Goal: Communication & Community: Answer question/provide support

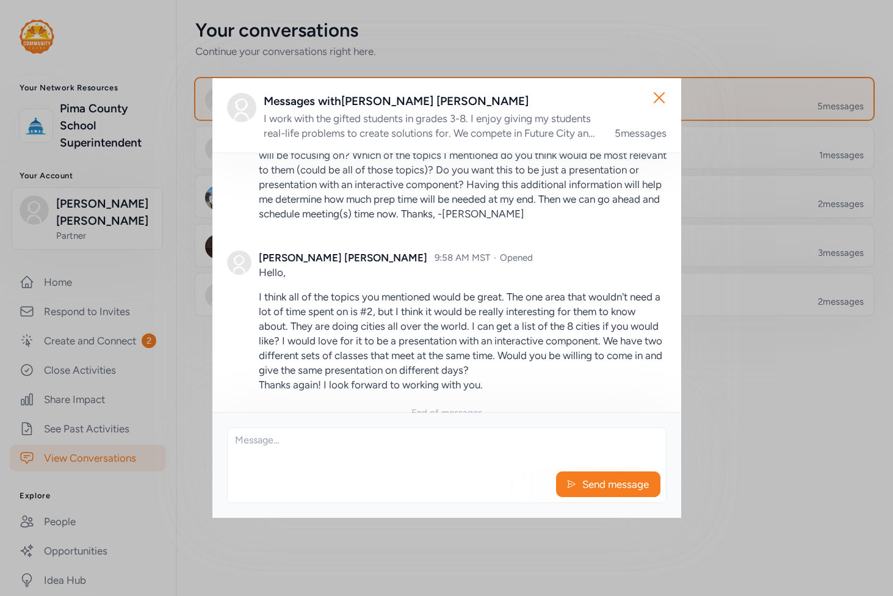
scroll to position [1073, 0]
click at [329, 438] on textarea at bounding box center [447, 447] width 438 height 39
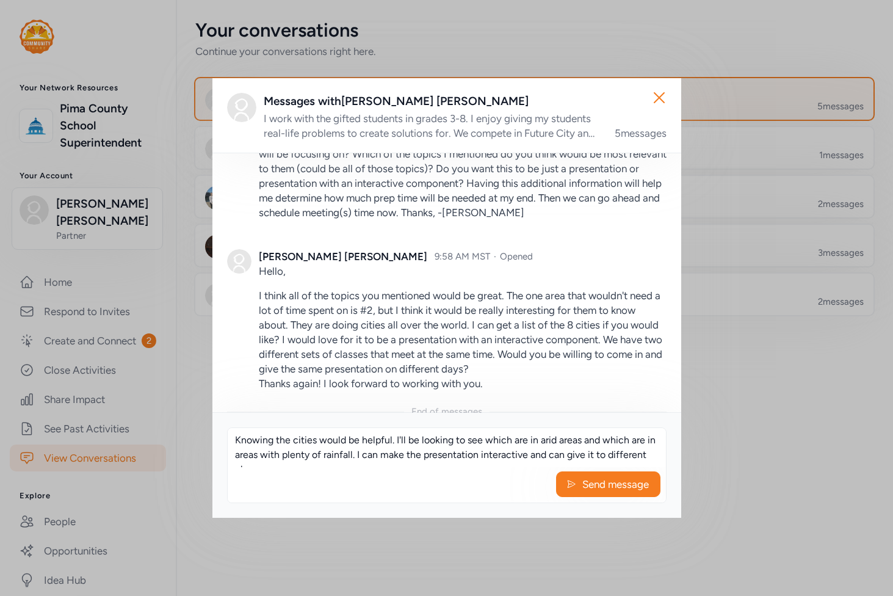
scroll to position [8, 0]
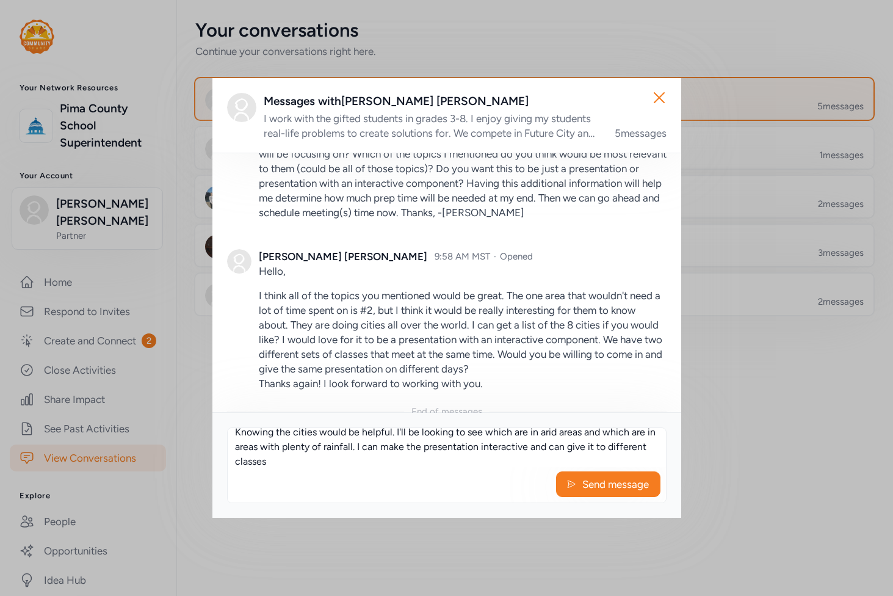
click at [640, 445] on textarea "Knowing the cities would be helpful. I'll be looking to see which are in arid a…" at bounding box center [447, 447] width 438 height 39
click at [389, 461] on textarea "Knowing the cities would be helpful. I'll be looking to see which are in arid a…" at bounding box center [447, 447] width 438 height 39
click at [559, 444] on textarea "Knowing the cities would be helpful. I'll be looking to see which are in arid a…" at bounding box center [447, 447] width 438 height 39
click at [417, 460] on textarea "Knowing the cities would be helpful. I'll be looking to see which are in arid a…" at bounding box center [447, 447] width 438 height 39
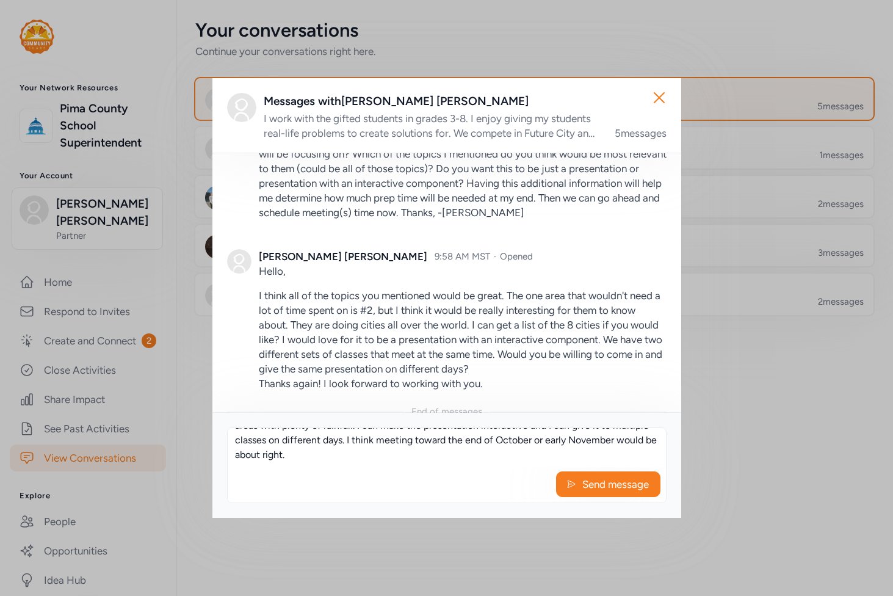
drag, startPoint x: 572, startPoint y: 449, endPoint x: 404, endPoint y: 469, distance: 169.5
click at [404, 469] on div "Knowing the cities would be helpful. I'll be looking to see which are in arid a…" at bounding box center [446, 465] width 439 height 76
click at [517, 439] on textarea "Knowing the cities would be helpful. I'll be looking to see which are in arid a…" at bounding box center [447, 447] width 438 height 39
click at [516, 439] on textarea "Knowing the cities would be helpful. I'll be looking to see which are in arid a…" at bounding box center [447, 447] width 438 height 39
click at [501, 442] on textarea "Knowing the cities would be helpful. I'll be looking to see which are in arid a…" at bounding box center [447, 447] width 438 height 39
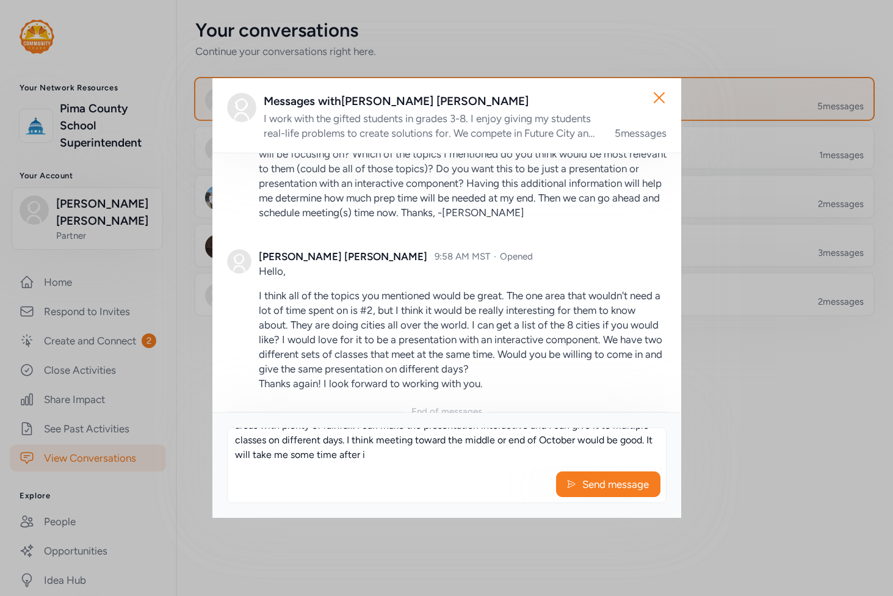
click at [425, 456] on textarea "Knowing the cities would be helpful. I'll be looking to see which are in arid a…" at bounding box center [447, 447] width 438 height 39
drag, startPoint x: 442, startPoint y: 455, endPoint x: 275, endPoint y: 454, distance: 167.2
click at [275, 454] on textarea "Knowing the cities would be helpful. I'll be looking to see which are in arid a…" at bounding box center [447, 447] width 438 height 39
click at [284, 459] on textarea "Knowing the cities would be helpful. I'll be looking to see which are in arid a…" at bounding box center [447, 447] width 438 height 39
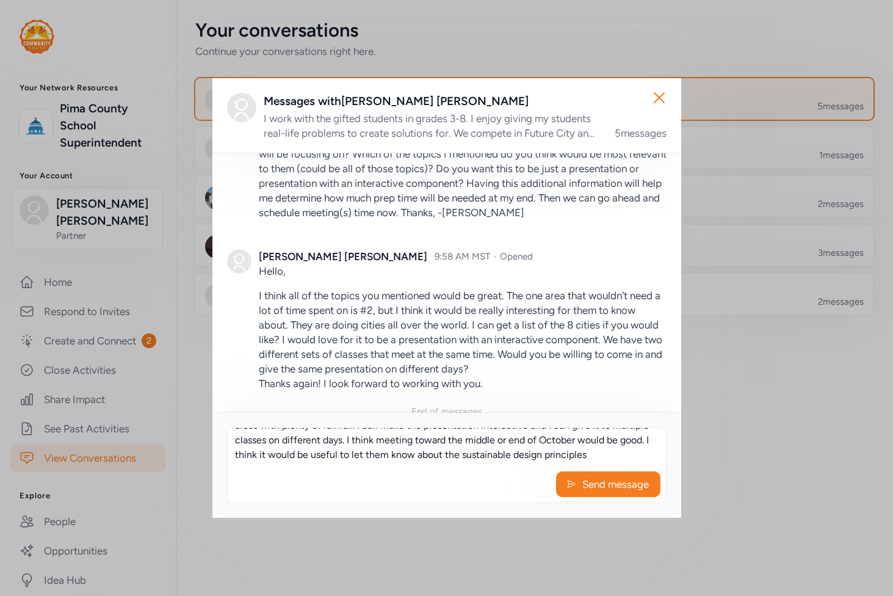
click at [648, 452] on textarea "Knowing the cities would be helpful. I'll be looking to see which are in arid a…" at bounding box center [447, 447] width 438 height 39
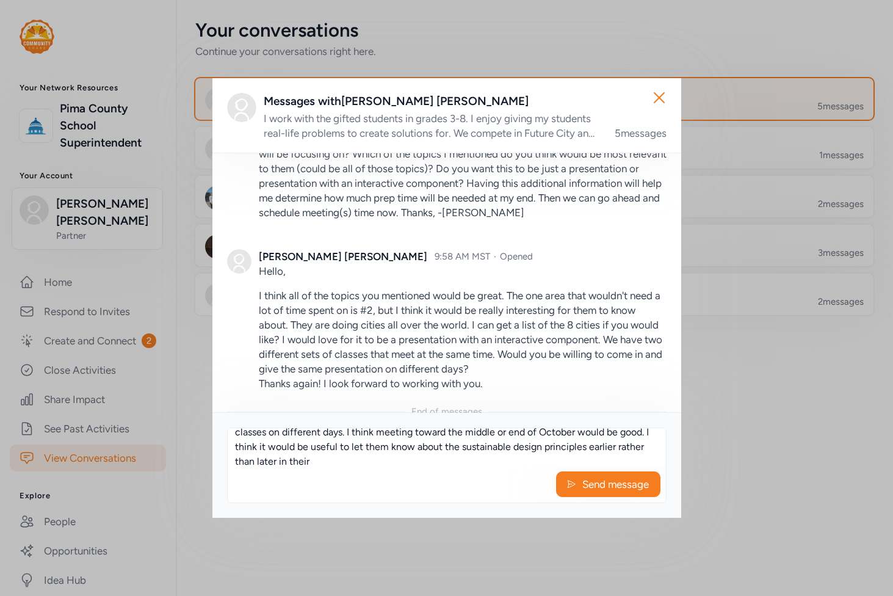
click at [431, 443] on textarea "Knowing the cities would be helpful. I'll be looking to see which are in arid a…" at bounding box center [447, 447] width 438 height 39
click at [438, 461] on textarea "Knowing the cities would be helpful. I'll be looking to see which are in arid a…" at bounding box center [447, 447] width 438 height 39
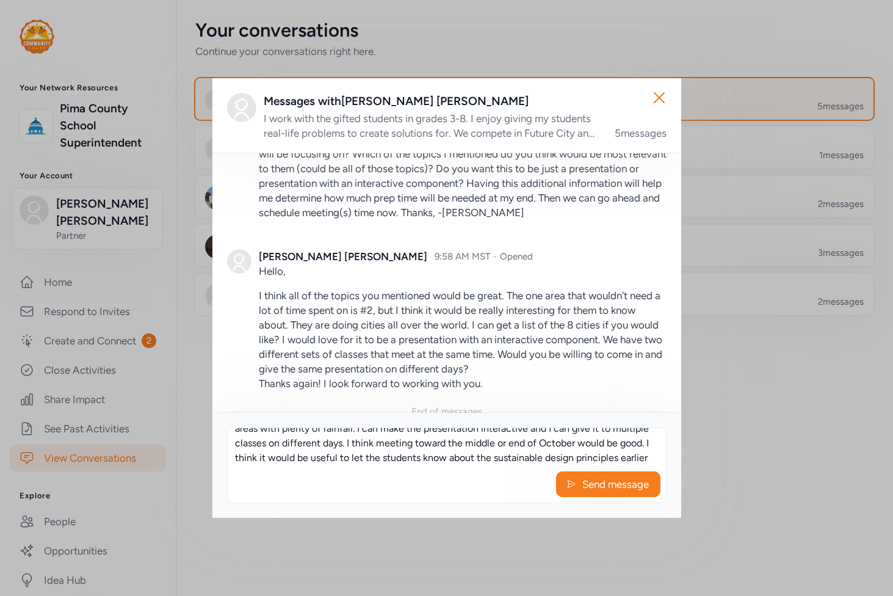
scroll to position [0, 0]
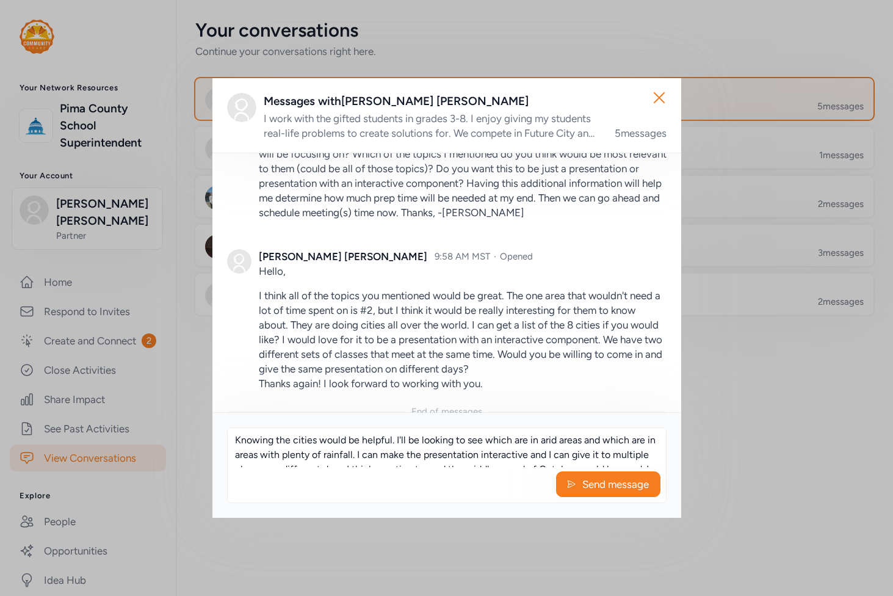
click at [391, 440] on textarea "Knowing the cities would be helpful. I'll be looking to see which are in arid a…" at bounding box center [447, 447] width 438 height 39
click at [597, 441] on textarea "Knowing the cities would be helpful if you could give me a list. I'll be lookin…" at bounding box center [447, 447] width 438 height 39
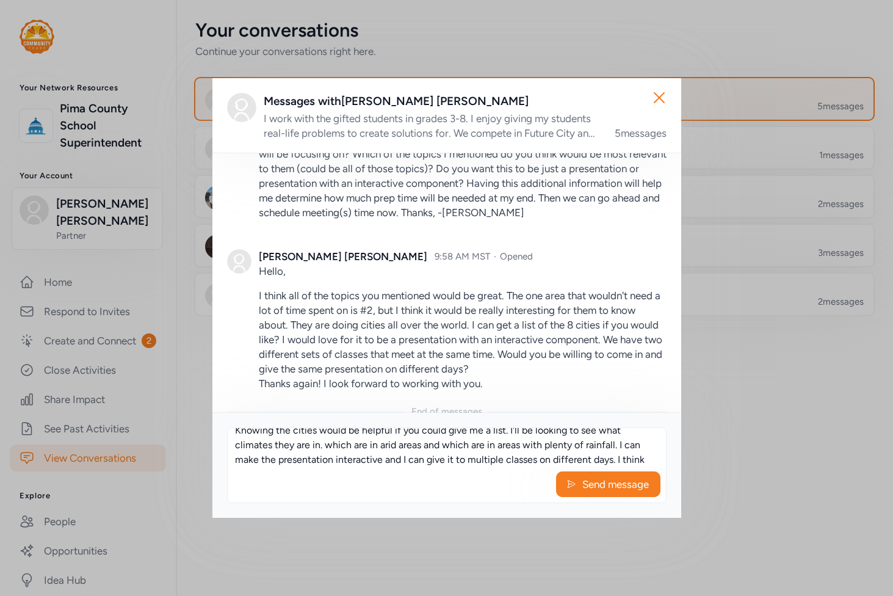
scroll to position [9, 0]
click at [613, 451] on textarea "Knowing the cities would be helpful if you could give me a list. I'll be lookin…" at bounding box center [447, 447] width 438 height 39
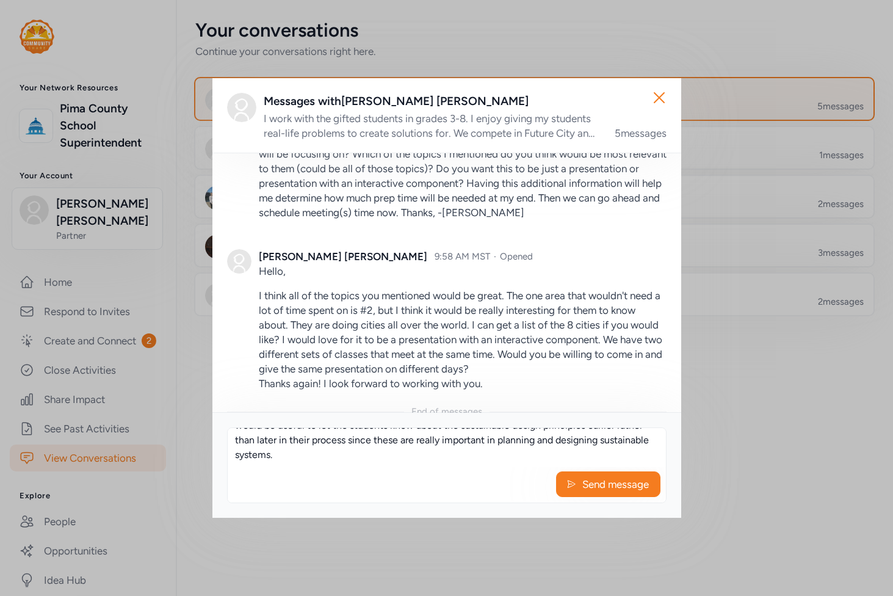
scroll to position [0, 0]
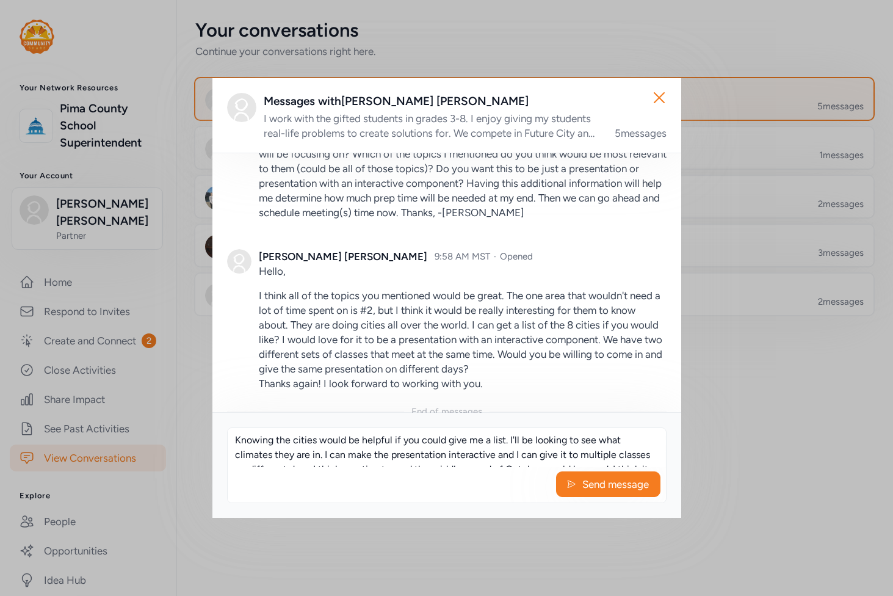
click at [342, 449] on textarea "Knowing the cities would be helpful if you could give me a list. I'll be lookin…" at bounding box center [447, 447] width 438 height 39
drag, startPoint x: 341, startPoint y: 451, endPoint x: 337, endPoint y: 456, distance: 6.5
click at [341, 451] on textarea "Knowing the cities would be helpful if you could give me a list. I'll be lookin…" at bounding box center [447, 447] width 438 height 39
click at [338, 458] on textarea "Knowing the cities would be helpful if you could give me a list. I'll be lookin…" at bounding box center [447, 447] width 438 height 39
click at [339, 458] on textarea "Knowing the cities would be helpful if you could give me a list. I'll be lookin…" at bounding box center [447, 447] width 438 height 39
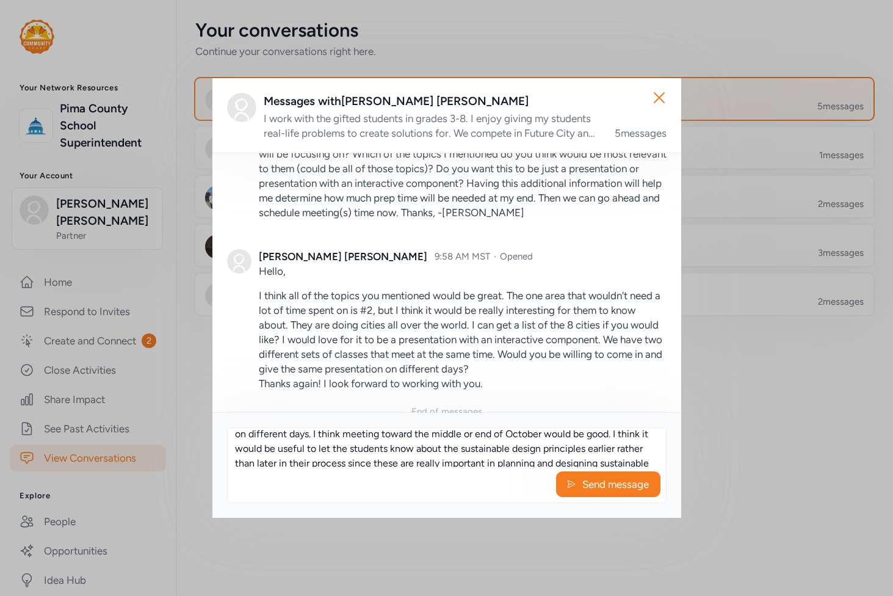
scroll to position [59, 0]
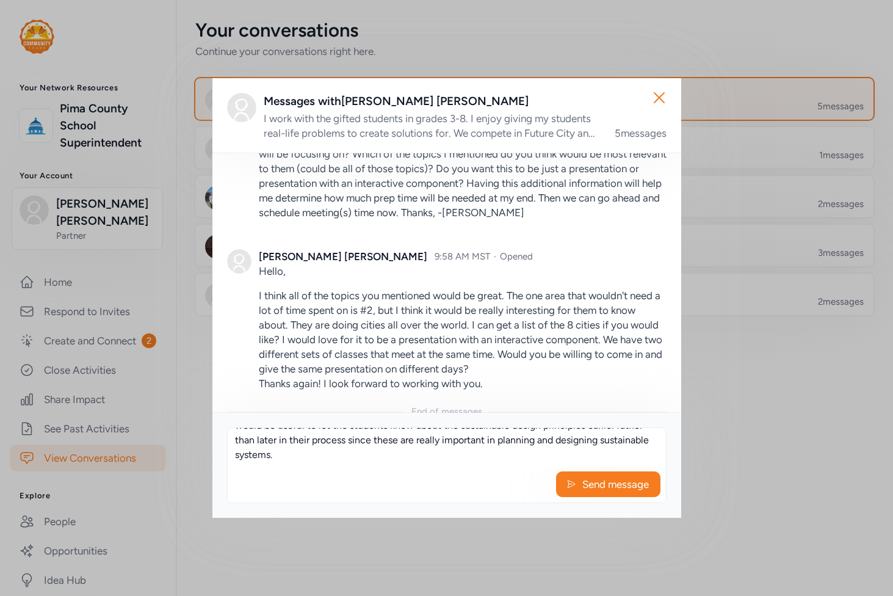
drag, startPoint x: 611, startPoint y: 444, endPoint x: 456, endPoint y: 445, distance: 155.0
click at [456, 445] on textarea "Knowing the cities would be helpful if you could give me a list. I'll be lookin…" at bounding box center [447, 447] width 438 height 39
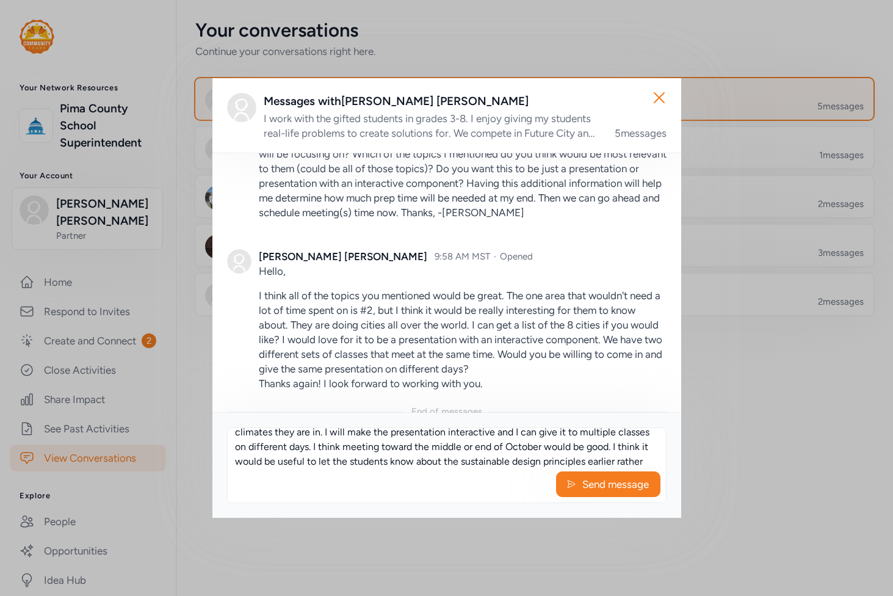
scroll to position [35, 0]
click at [346, 446] on textarea "Knowing the cities would be helpful if you could give me a list. I'll be lookin…" at bounding box center [447, 447] width 438 height 39
click at [442, 441] on textarea "Knowing the cities would be helpful if you could give me a list. I'll be lookin…" at bounding box center [447, 447] width 438 height 39
click at [610, 436] on textarea "Knowing the cities would be helpful if you could give me a list. I'll be lookin…" at bounding box center [447, 447] width 438 height 39
click at [486, 452] on textarea "Knowing the cities would be helpful if you could give me a list. I'll be lookin…" at bounding box center [447, 447] width 438 height 39
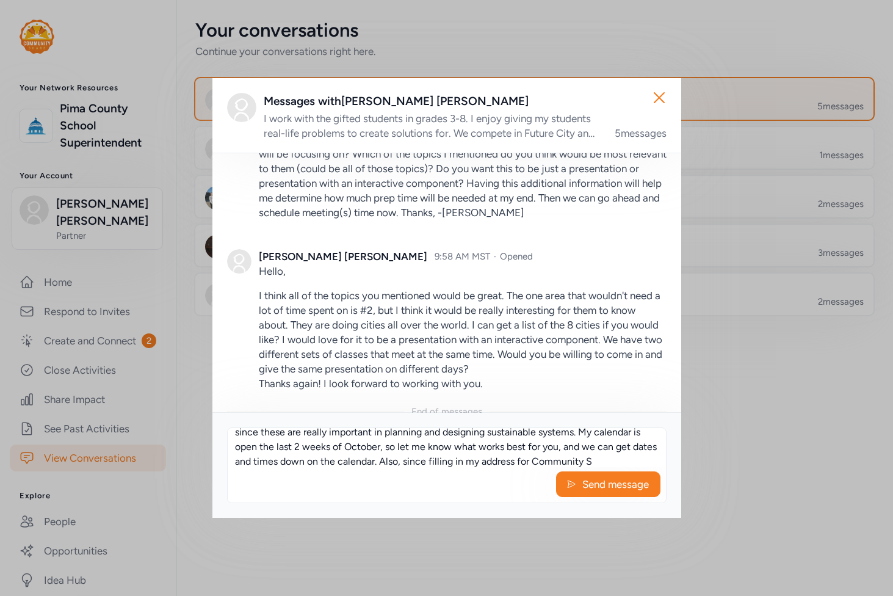
scroll to position [81, 0]
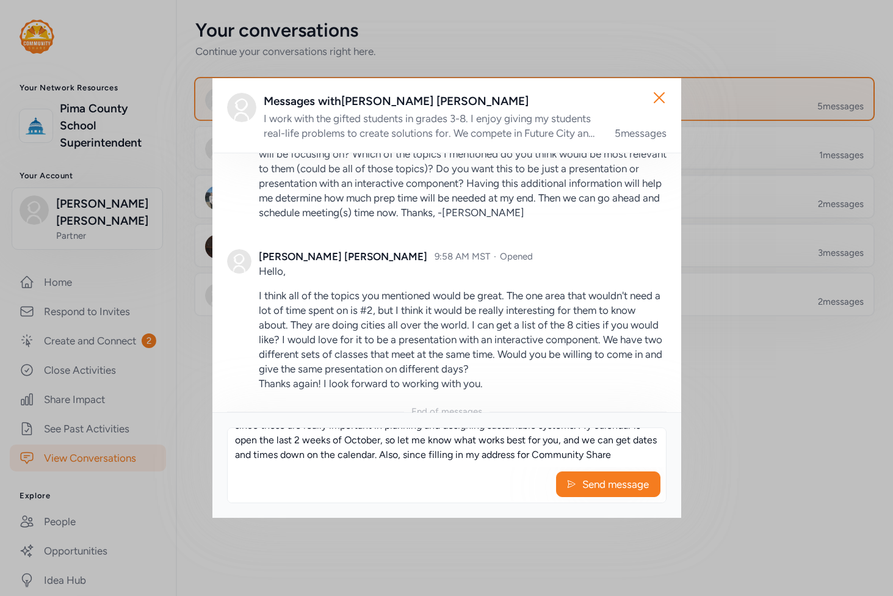
click at [543, 447] on textarea "Knowing the cities would be helpful if you could give me a list. I'll be lookin…" at bounding box center [447, 447] width 438 height 39
click at [343, 459] on textarea "Knowing the cities would be helpful if you could give me a list. I'll be lookin…" at bounding box center [447, 447] width 438 height 39
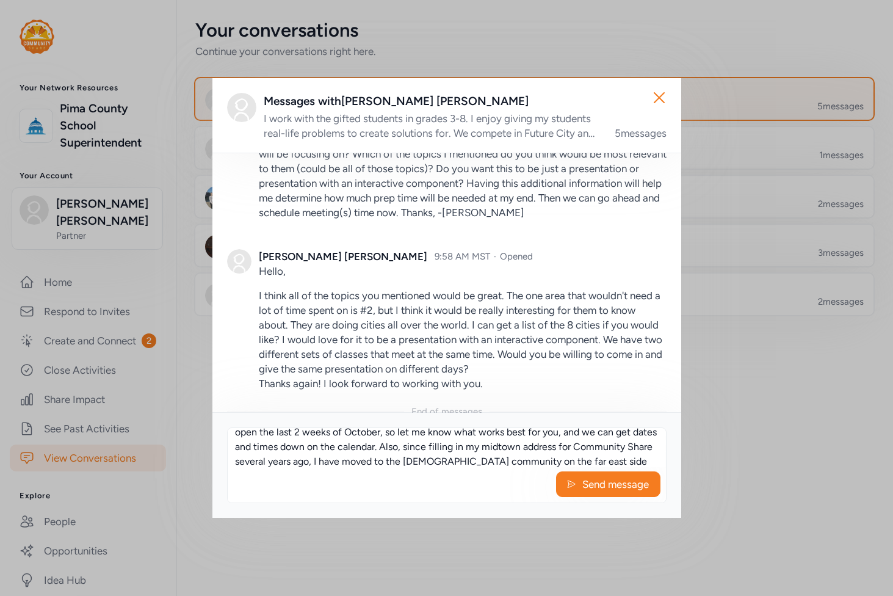
scroll to position [96, 0]
click at [520, 448] on textarea "Knowing the cities would be helpful if you could give me a list. I'll be lookin…" at bounding box center [447, 447] width 438 height 39
click at [448, 471] on div "Knowing the cities would be helpful if you could give me a list. I'll be lookin…" at bounding box center [446, 465] width 439 height 76
click at [467, 447] on textarea "Knowing the cities would be helpful if you could give me a list. I'll be lookin…" at bounding box center [447, 447] width 438 height 39
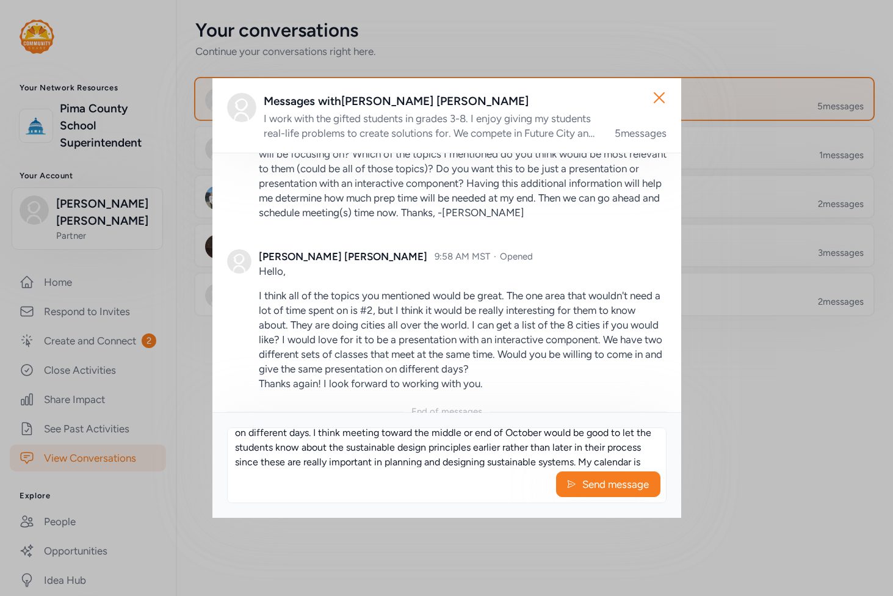
click at [384, 461] on textarea "Knowing the cities would be helpful if you could give me a list. I'll be lookin…" at bounding box center [447, 447] width 438 height 39
click at [379, 463] on textarea "Knowing the cities would be helpful if you could give me a list. I'll be lookin…" at bounding box center [447, 447] width 438 height 39
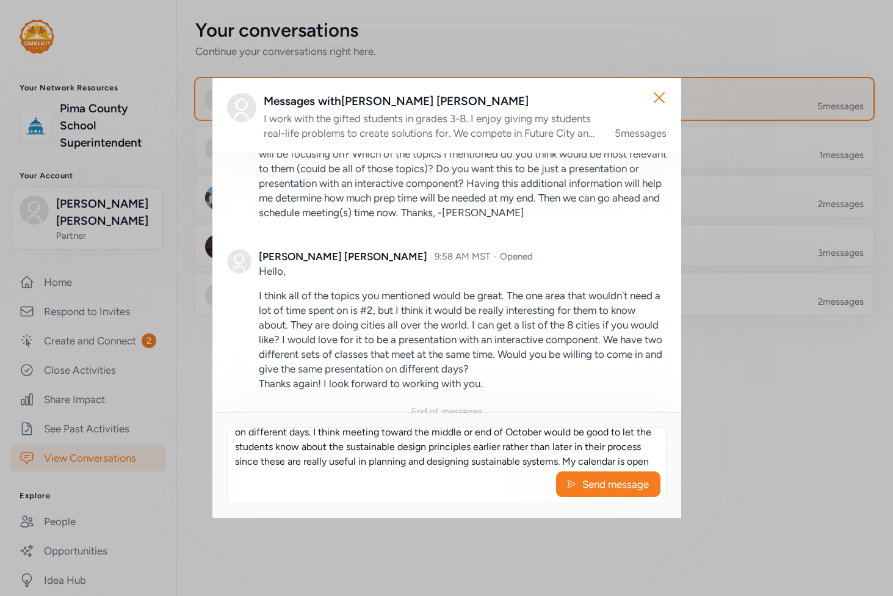
click at [435, 467] on div "Knowing the cities would be helpful if you could give me a list. I'll be lookin…" at bounding box center [446, 465] width 439 height 76
click at [434, 459] on textarea "Knowing the cities would be helpful if you could give me a list. I'll be lookin…" at bounding box center [447, 447] width 438 height 39
drag, startPoint x: 311, startPoint y: 448, endPoint x: 393, endPoint y: 450, distance: 81.8
click at [393, 450] on textarea "Knowing the cities would be helpful if you could give me a list. I'll be lookin…" at bounding box center [447, 447] width 438 height 39
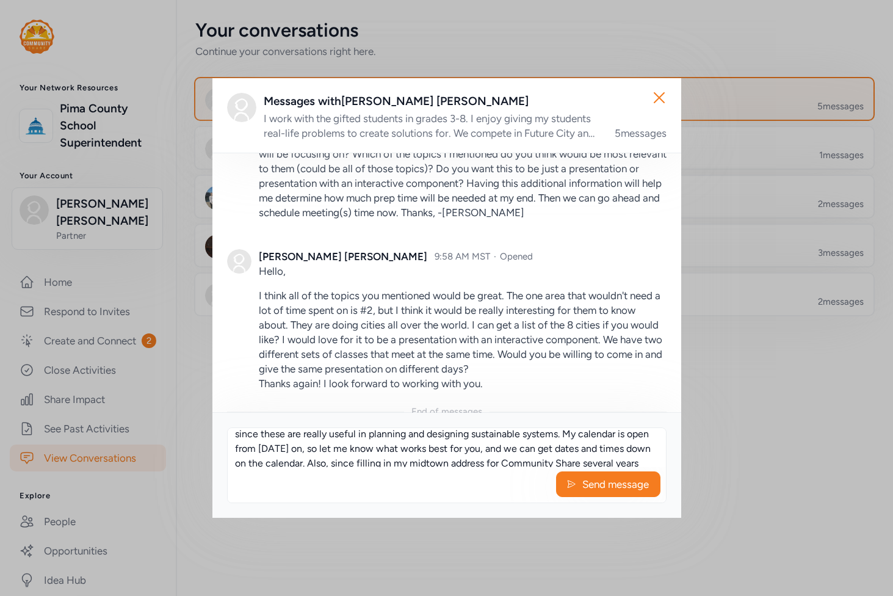
click at [285, 447] on textarea "Knowing the cities would be helpful if you could give me a list. I'll be lookin…" at bounding box center [447, 447] width 438 height 39
click at [621, 431] on textarea "Knowing the cities would be helpful if you could give me a list. I'll be lookin…" at bounding box center [447, 447] width 438 height 39
click at [613, 450] on textarea "Knowing the cities would be helpful if you could give me a list. I'll be lookin…" at bounding box center [447, 447] width 438 height 39
click at [416, 456] on textarea "Knowing the cities would be helpful if you could give me a list. I'll be lookin…" at bounding box center [447, 447] width 438 height 39
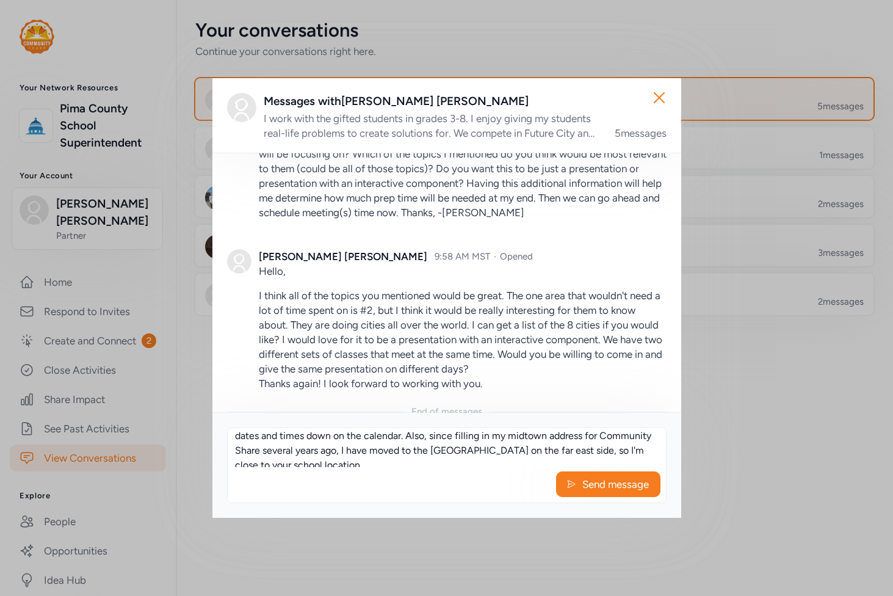
scroll to position [92, 0]
click at [466, 434] on textarea "Knowing the cities would be helpful if you could give me a list. I'll be lookin…" at bounding box center [447, 447] width 438 height 39
click at [610, 436] on textarea "Knowing the cities would be helpful if you could give me a list. I'll be lookin…" at bounding box center [447, 447] width 438 height 39
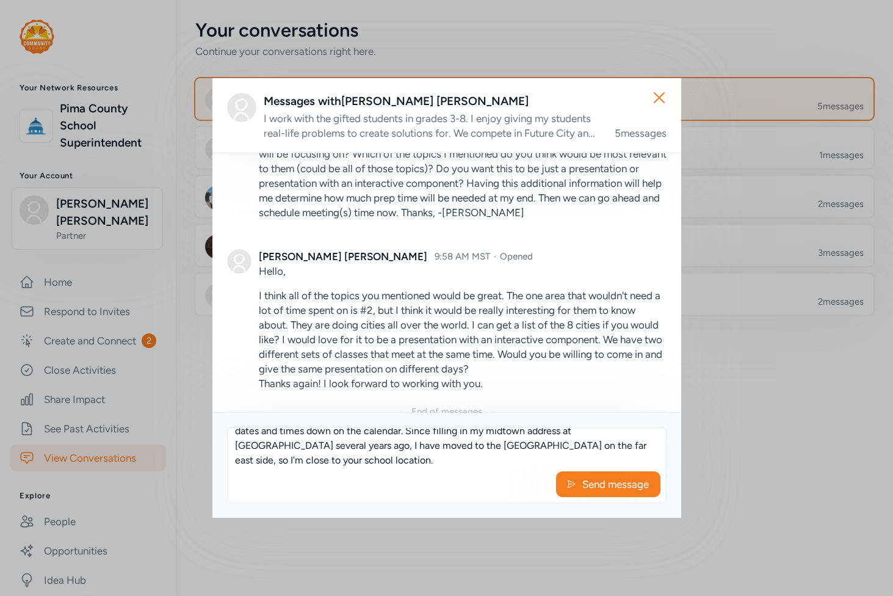
scroll to position [103, 0]
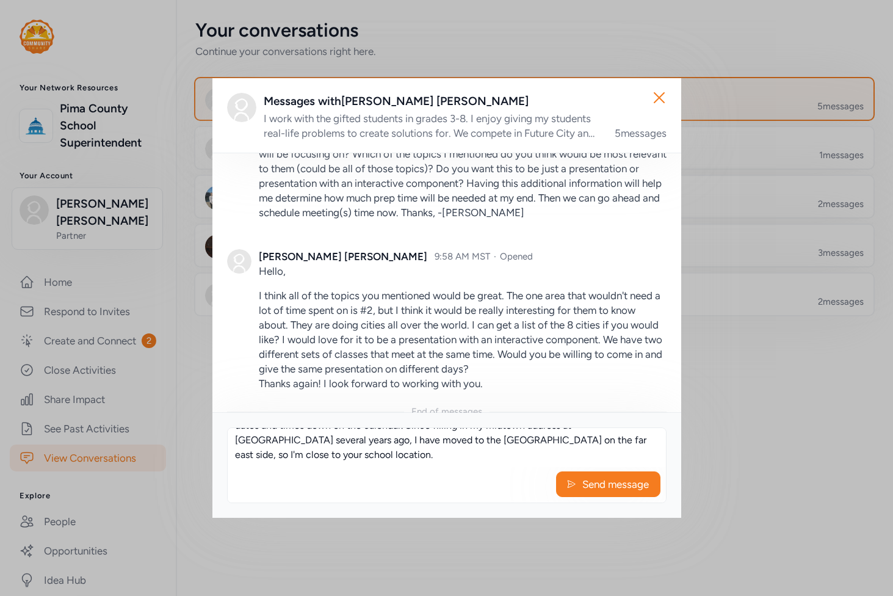
click at [501, 457] on textarea "Knowing the cities would be helpful if you could give me a list. I'll be lookin…" at bounding box center [447, 447] width 438 height 39
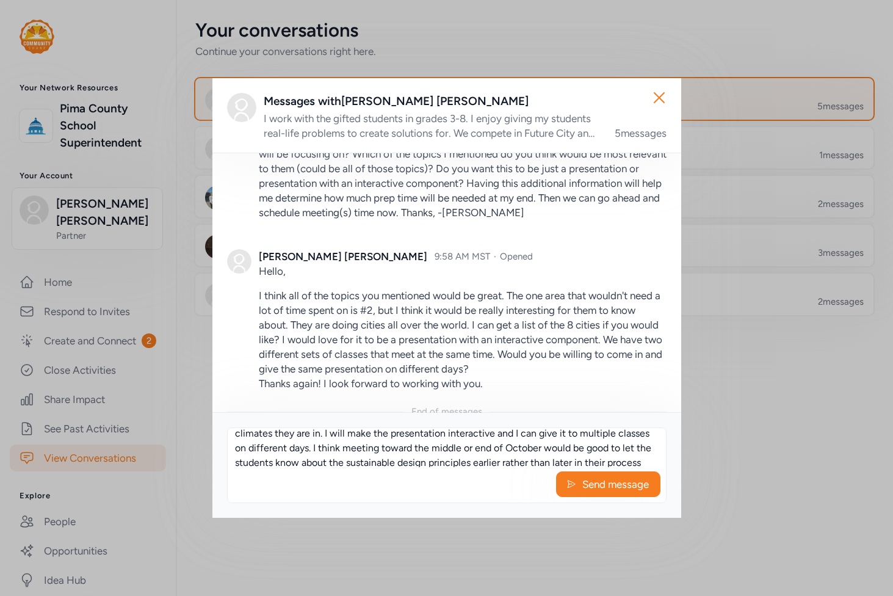
scroll to position [22, 0]
click at [332, 461] on textarea "Knowing the cities would be helpful if you could give me a list. I'll be lookin…" at bounding box center [447, 447] width 438 height 39
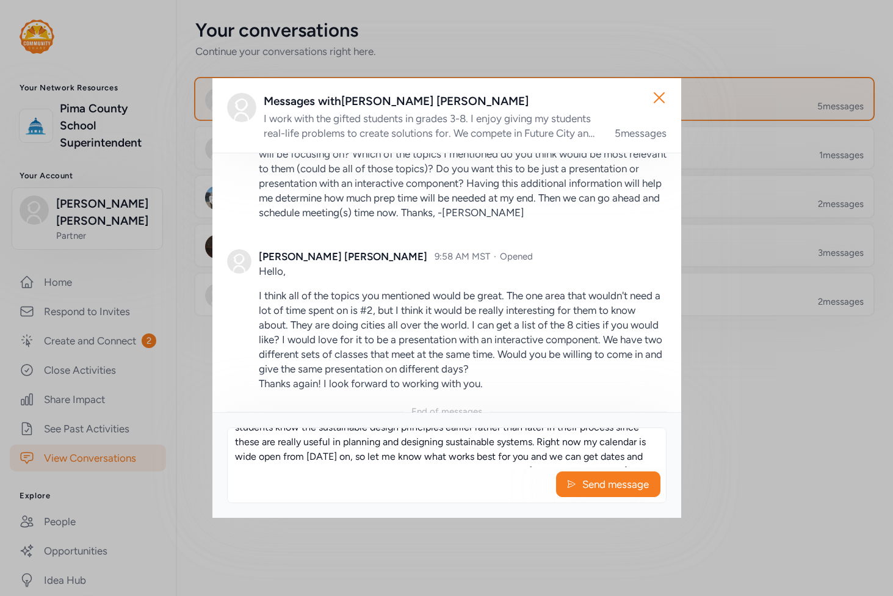
scroll to position [47, 0]
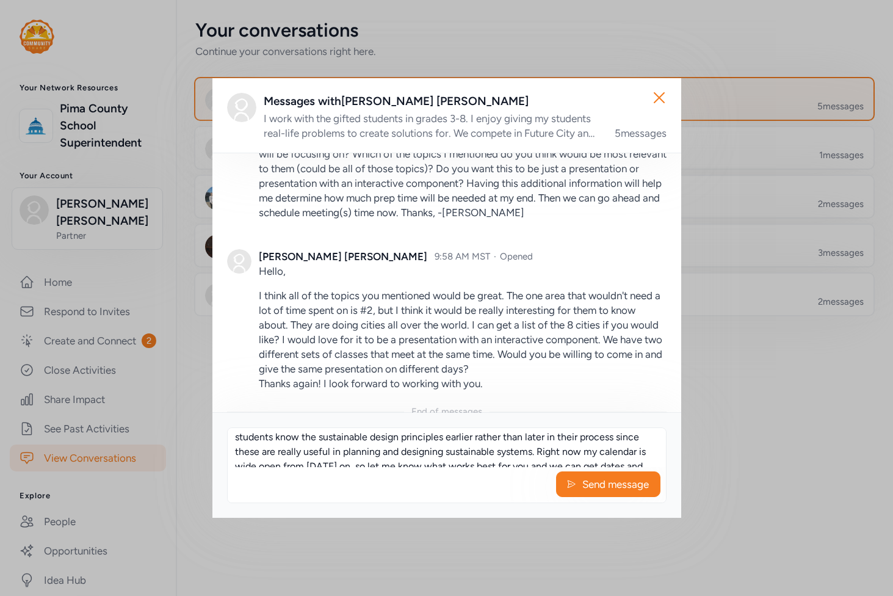
click at [564, 451] on textarea "Knowing the cities would be helpful if you could give me a list. I'll be lookin…" at bounding box center [447, 447] width 438 height 39
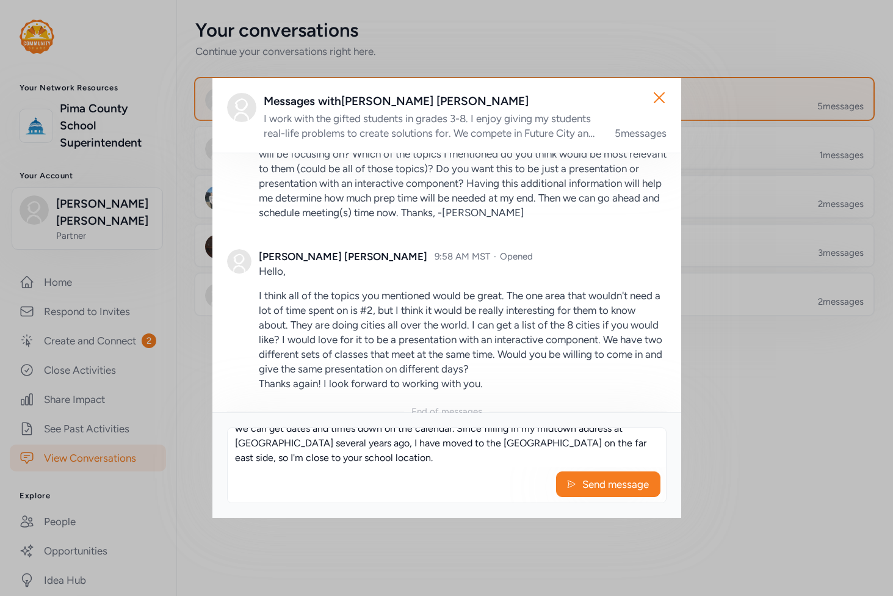
scroll to position [103, 0]
click at [286, 453] on textarea "Knowing the cities would be helpful if you could give me a list. I'll be lookin…" at bounding box center [447, 447] width 438 height 39
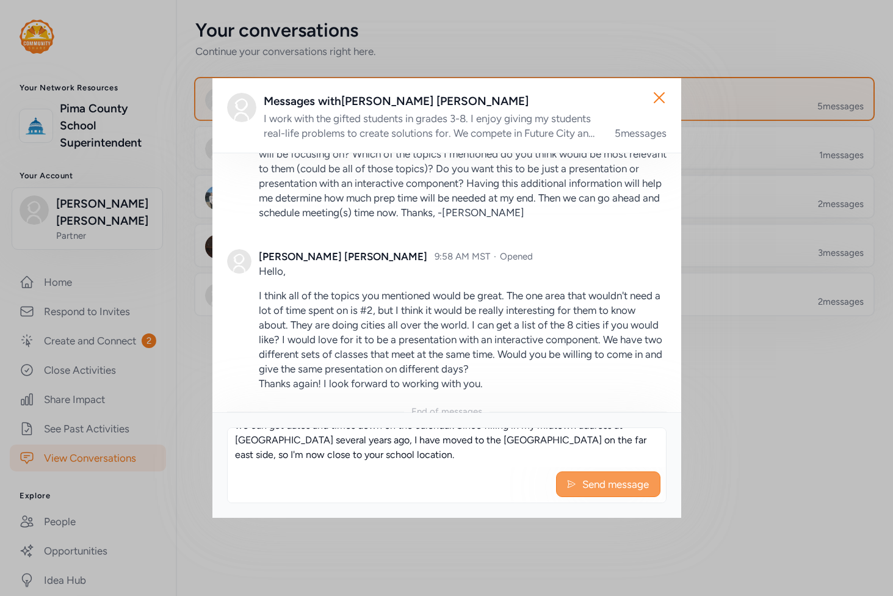
type textarea "Knowing the cities would be helpful if you could give me a list. I'll be lookin…"
click at [585, 483] on span "Send message" at bounding box center [615, 484] width 69 height 15
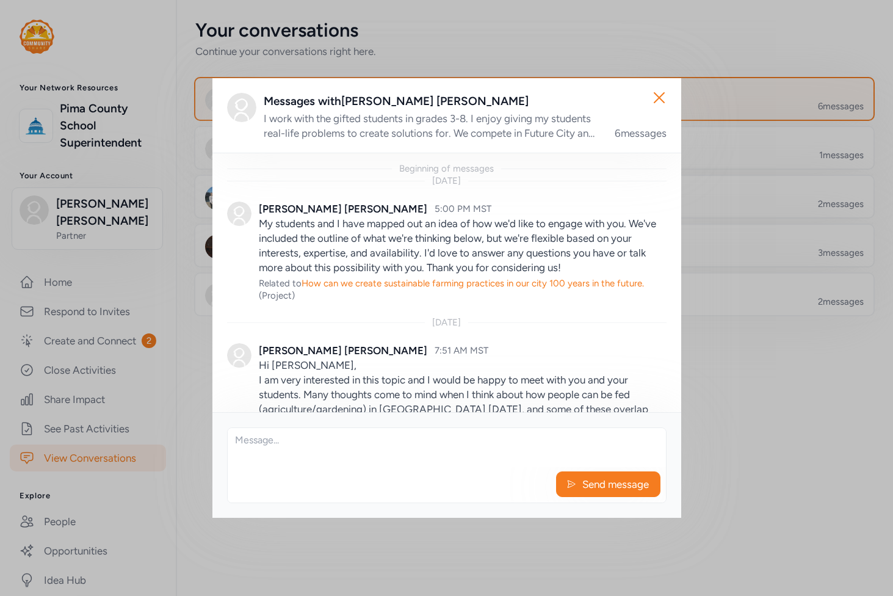
scroll to position [1263, 0]
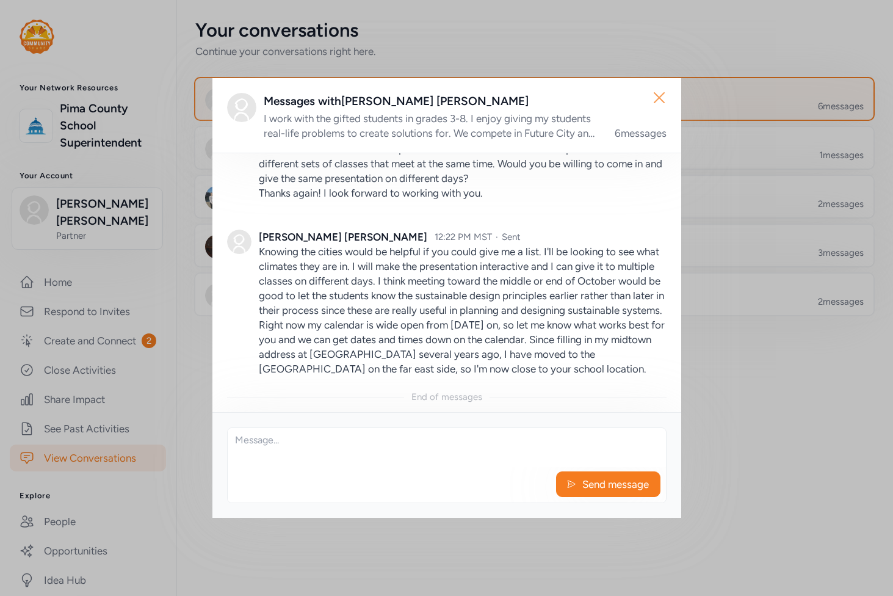
click at [658, 100] on icon "button" at bounding box center [659, 98] width 20 height 20
